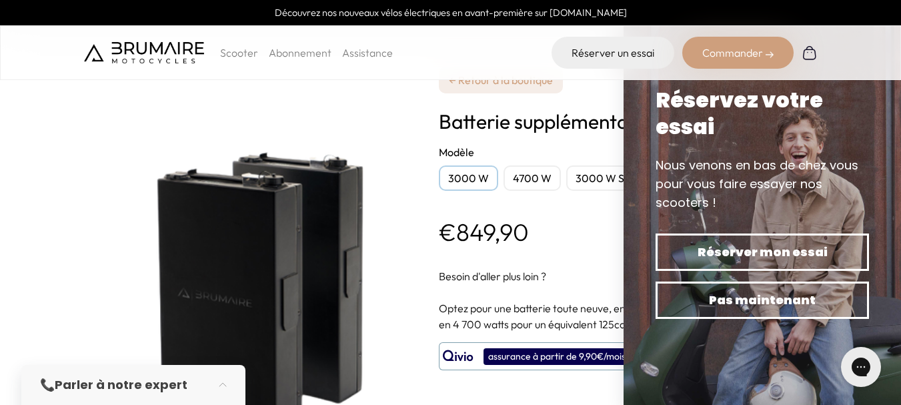
click at [773, 109] on div "Réservez votre essai" at bounding box center [762, 113] width 213 height 53
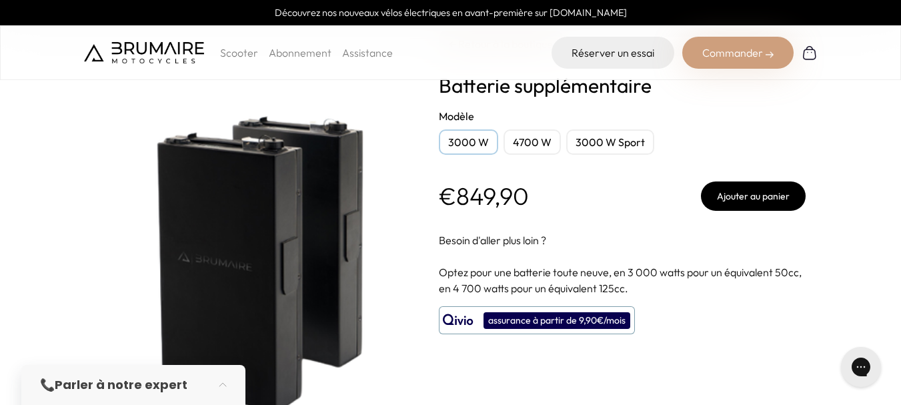
scroll to position [31, 0]
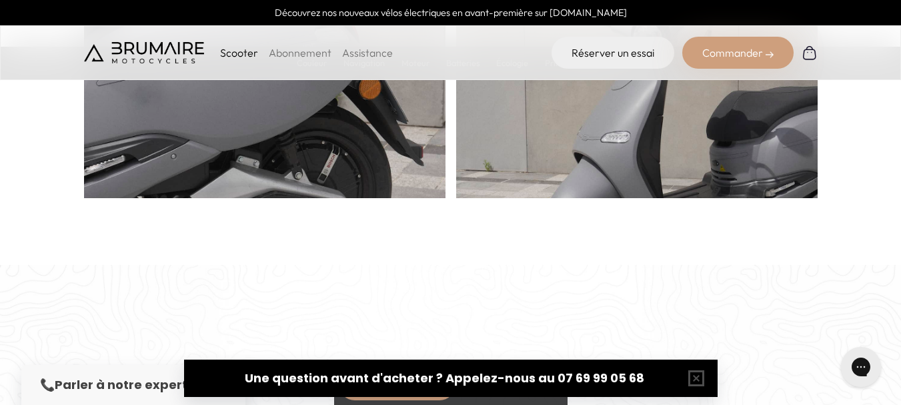
scroll to position [934, 0]
click at [363, 55] on link "Assistance" at bounding box center [367, 52] width 51 height 13
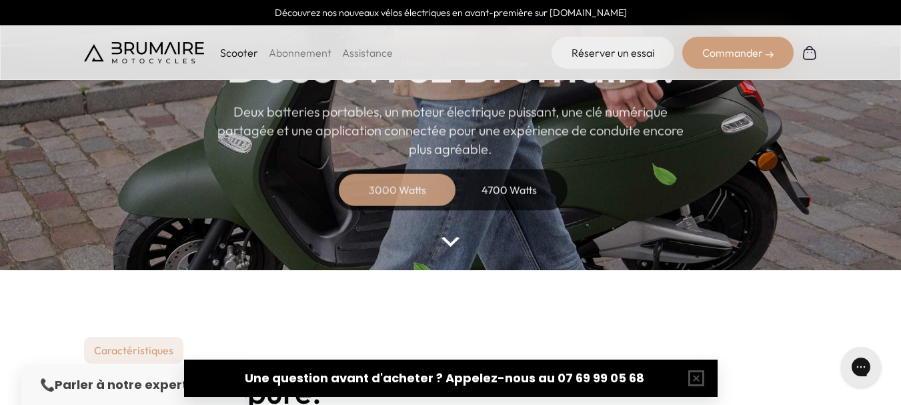
scroll to position [67, 0]
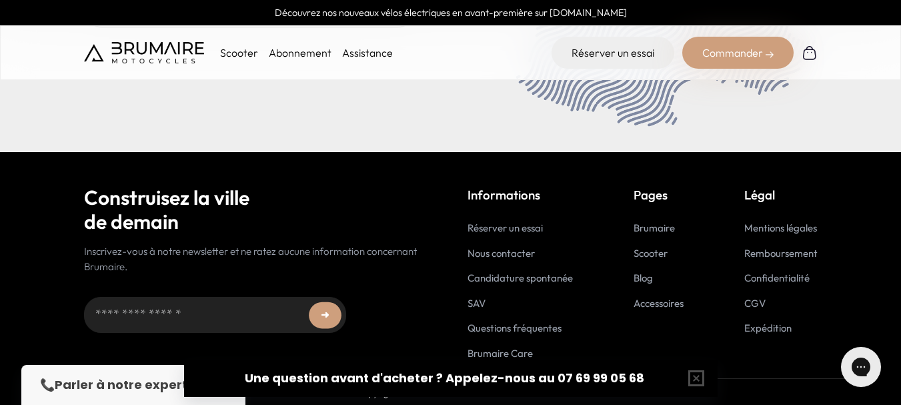
scroll to position [5564, 0]
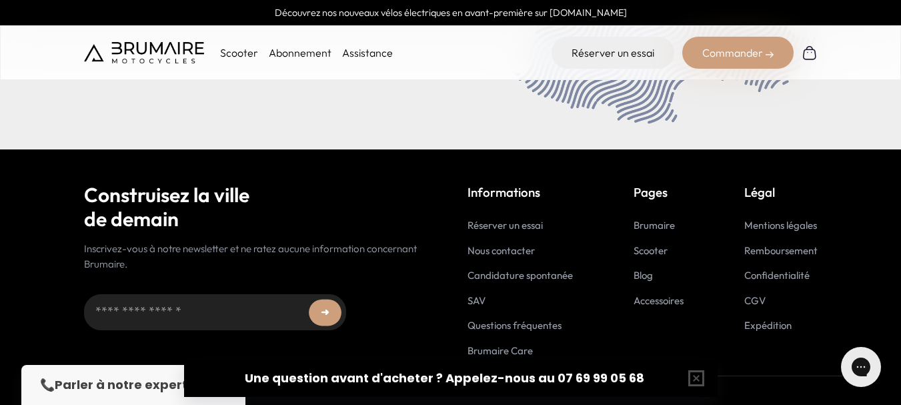
click at [502, 249] on link "Nous contacter" at bounding box center [501, 250] width 67 height 13
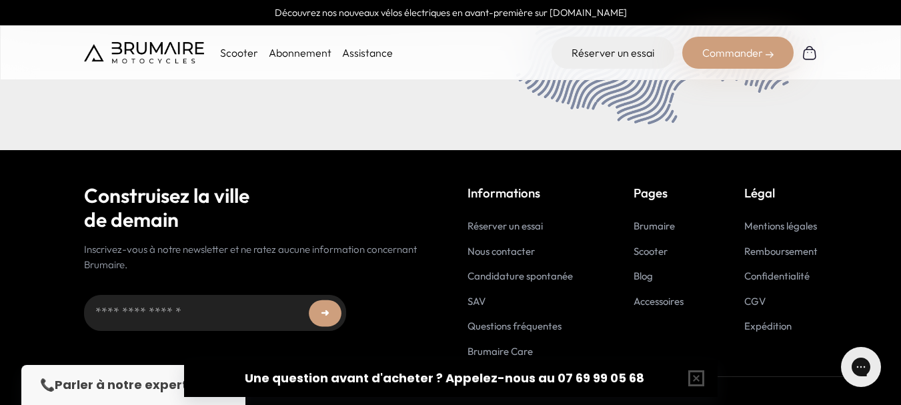
click at [353, 55] on link "Assistance" at bounding box center [367, 52] width 51 height 13
